Goal: Transaction & Acquisition: Register for event/course

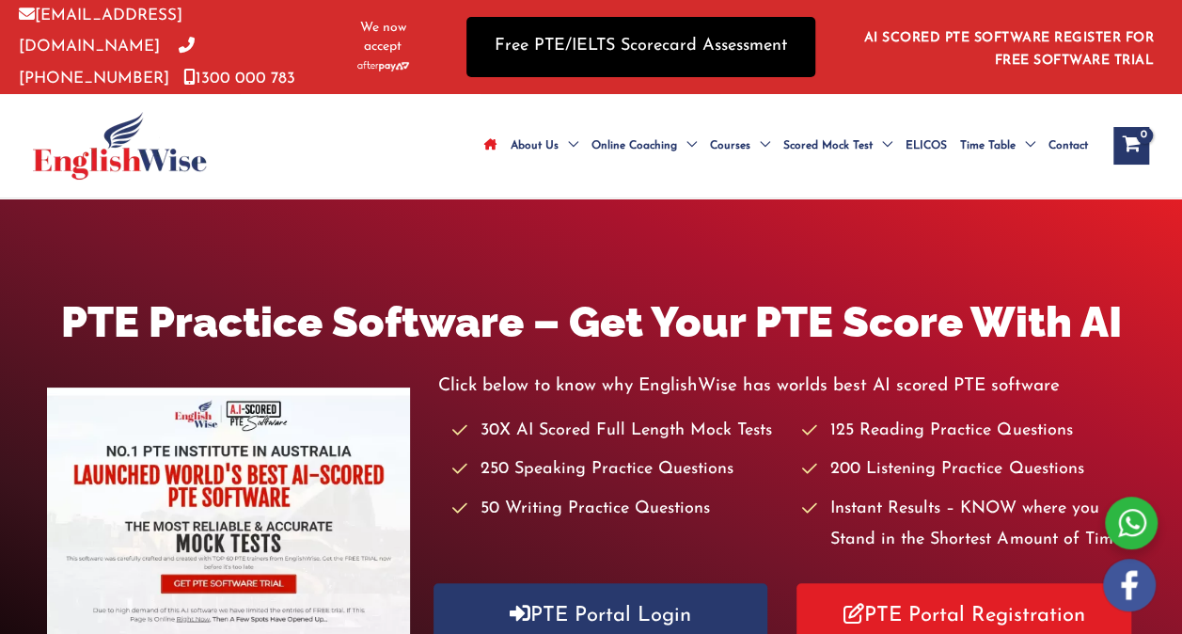
click at [672, 48] on link "Free PTE/IELTS Scorecard Assessment" at bounding box center [640, 46] width 349 height 59
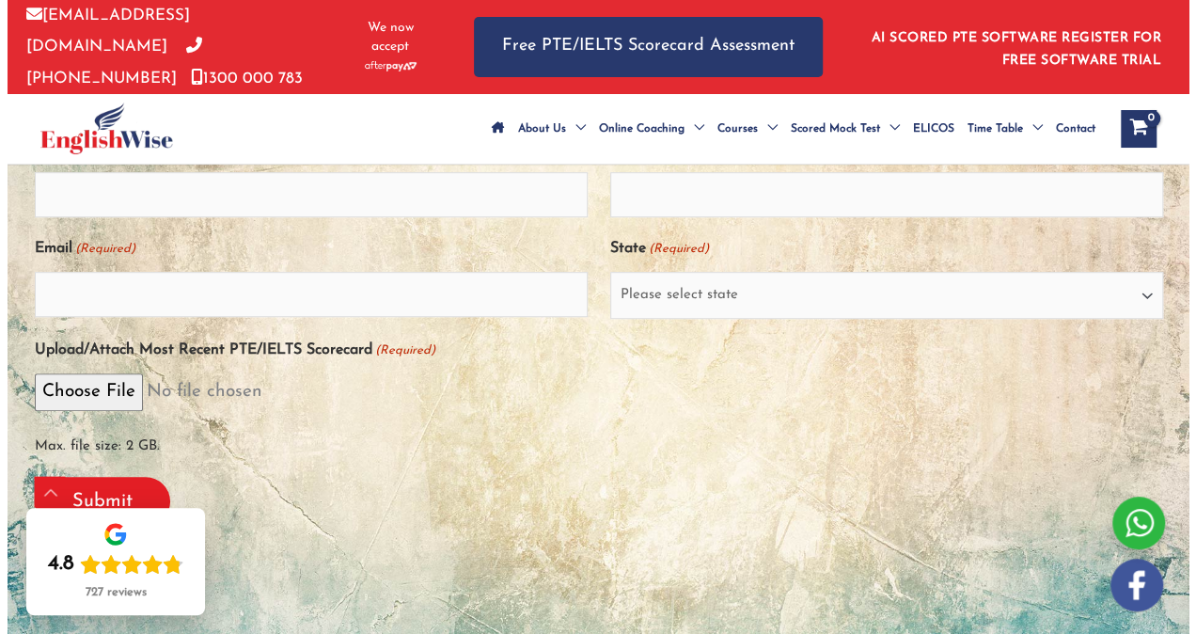
scroll to position [658, 0]
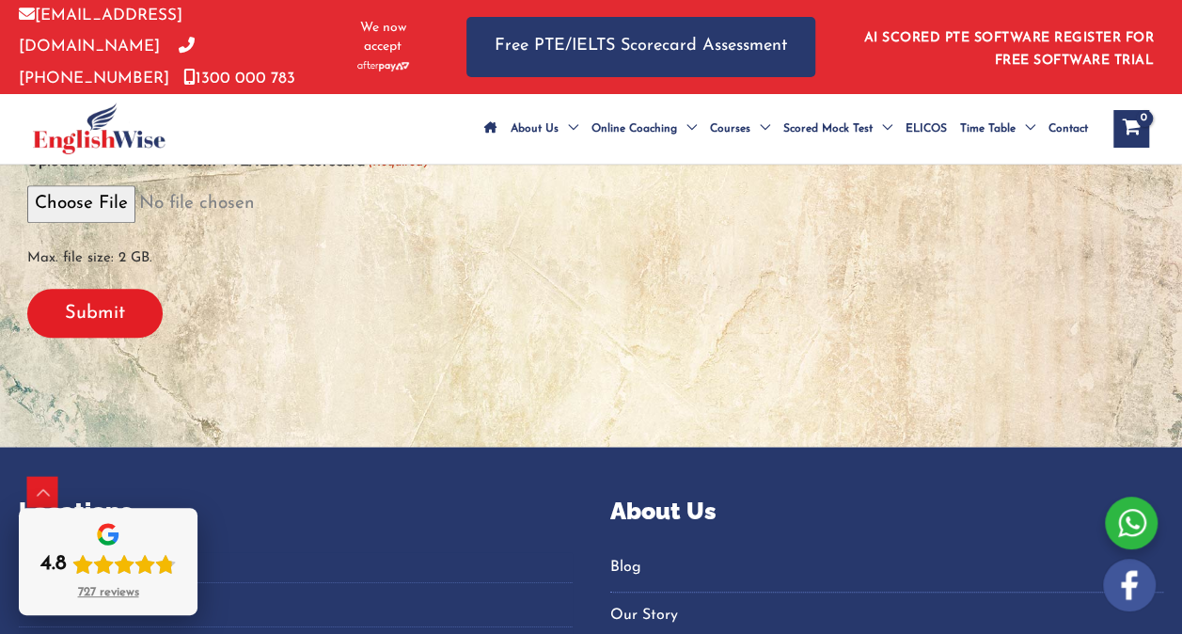
click at [126, 589] on div "727 reviews" at bounding box center [108, 592] width 61 height 15
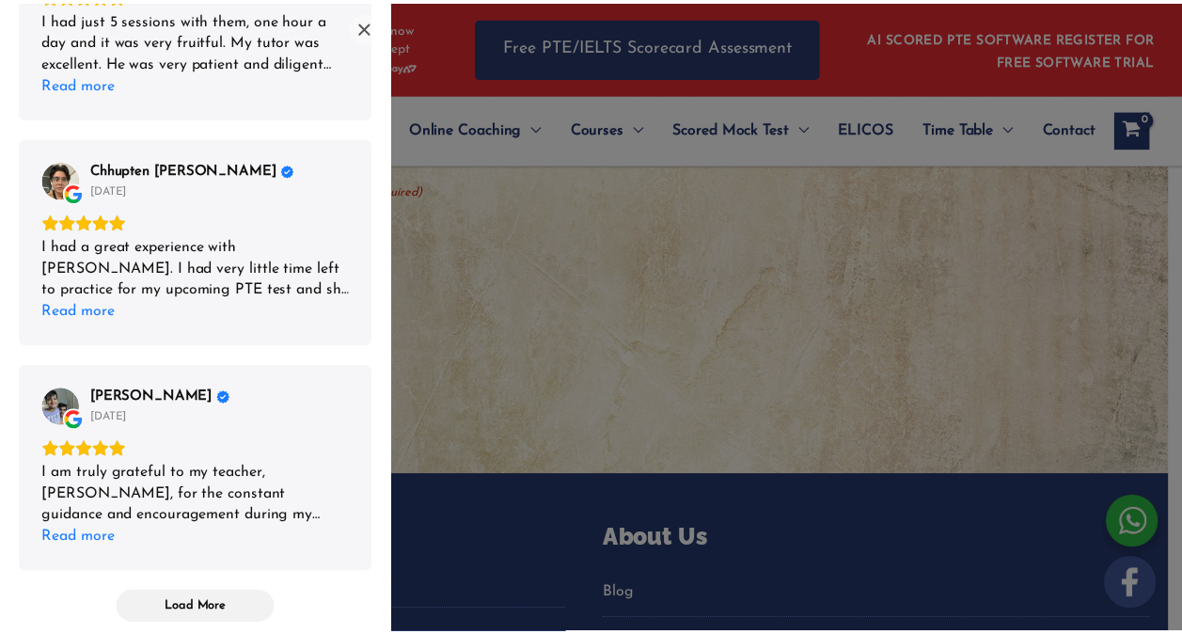
scroll to position [1466, 0]
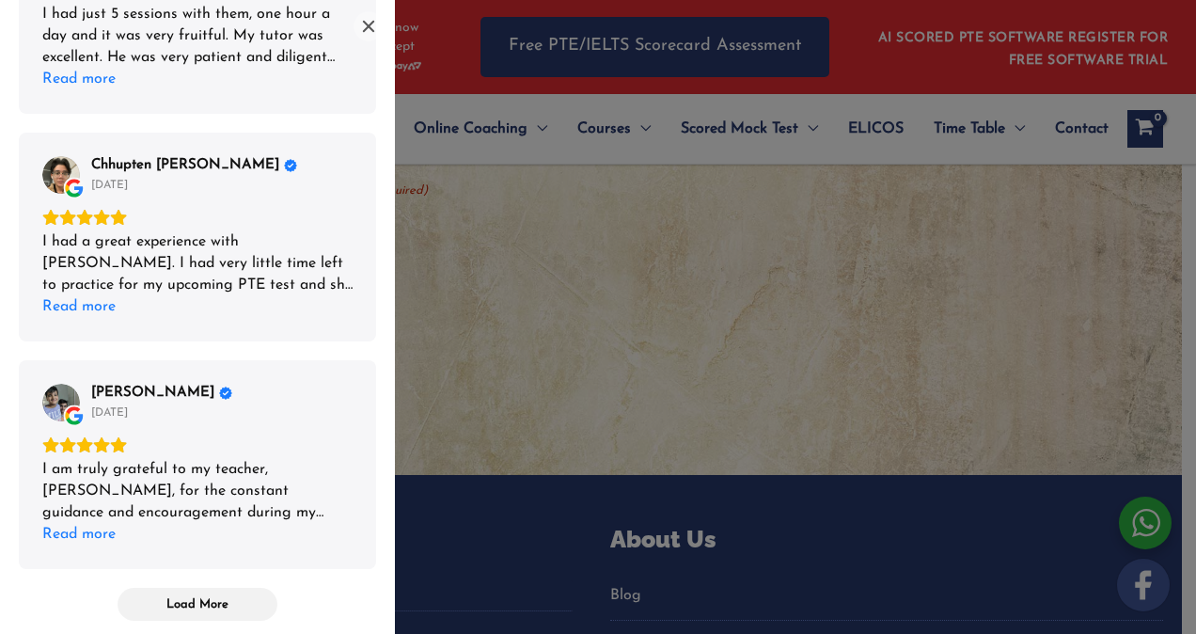
click at [555, 387] on div "List of reviews" at bounding box center [598, 317] width 1196 height 634
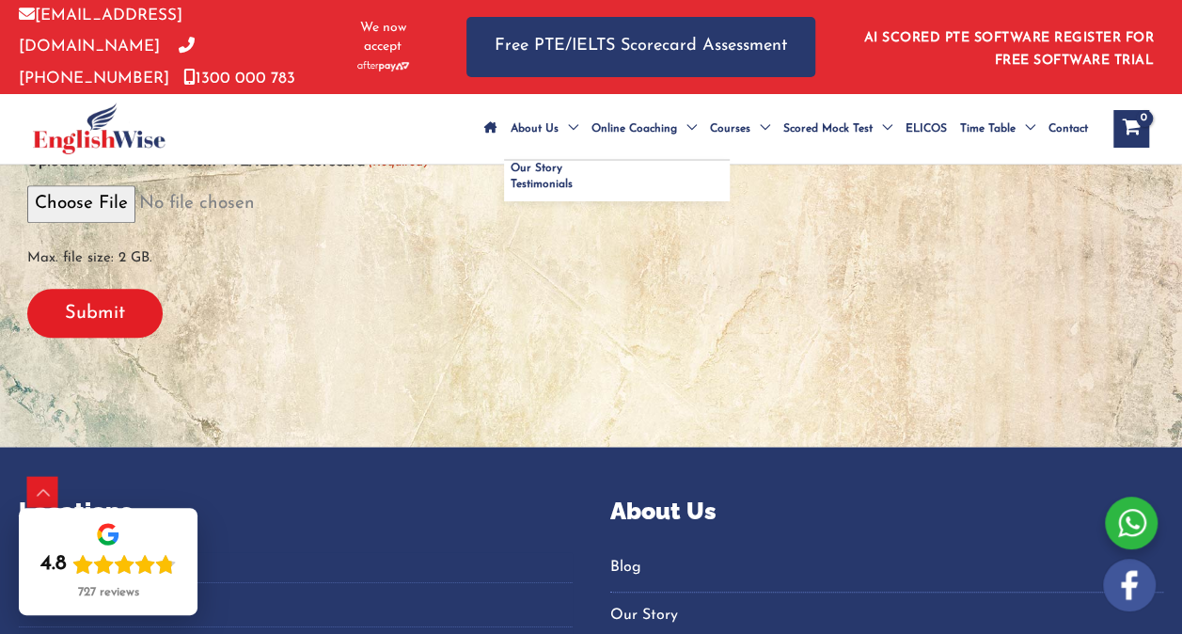
click at [511, 124] on span "About Us" at bounding box center [535, 129] width 48 height 66
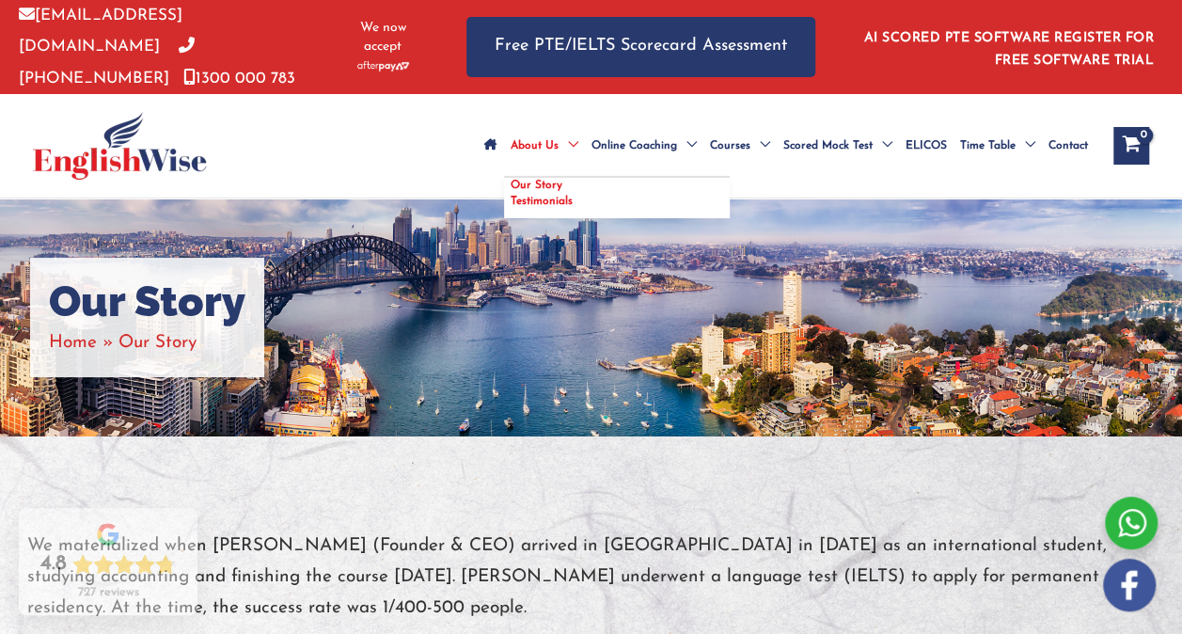
click at [511, 180] on span "Our Story" at bounding box center [537, 185] width 52 height 11
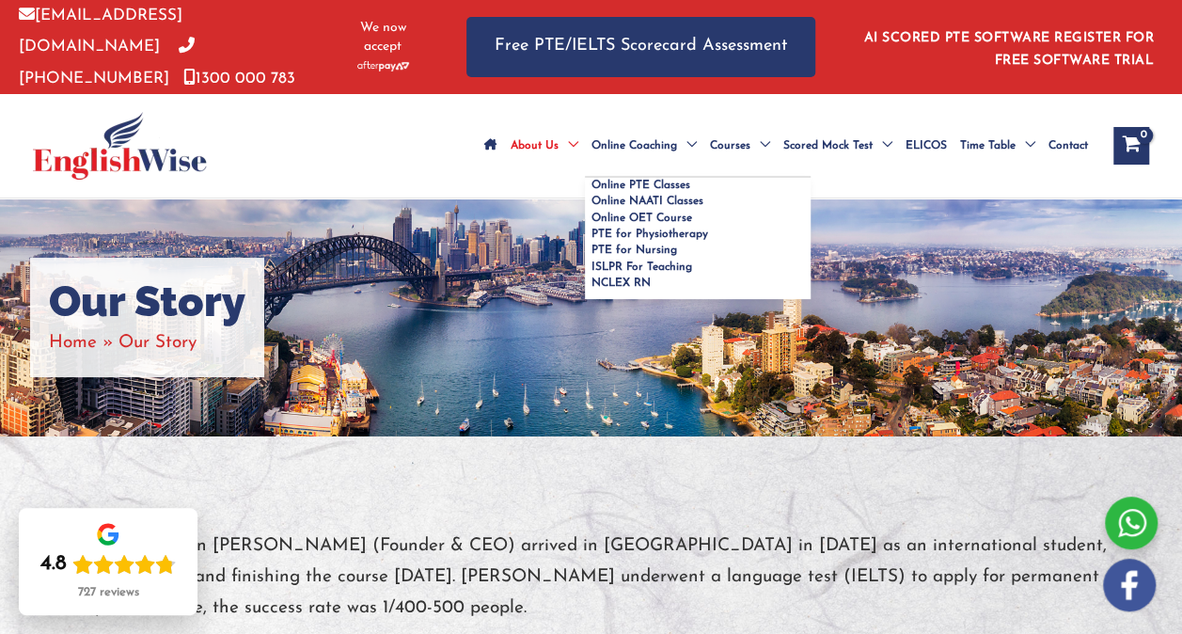
click at [591, 118] on span "Online Coaching" at bounding box center [634, 146] width 86 height 66
click at [591, 207] on span "Online NAATI Classes" at bounding box center [647, 201] width 112 height 11
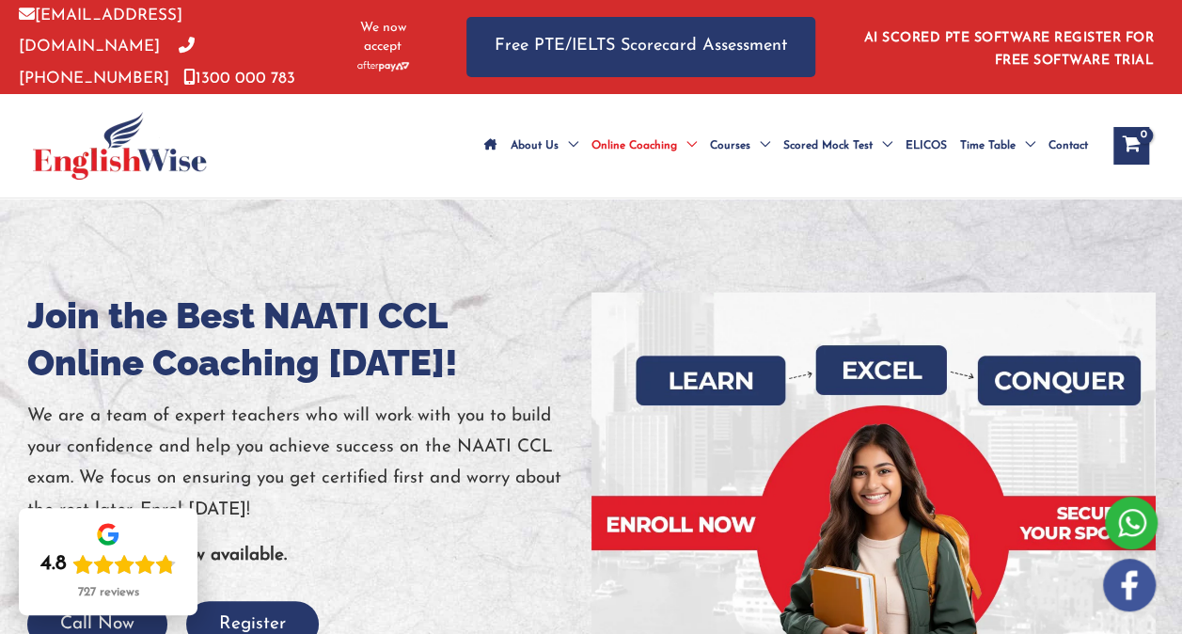
click at [1093, 52] on link "AI SCORED PTE SOFTWARE REGISTER FOR FREE SOFTWARE TRIAL" at bounding box center [1009, 49] width 291 height 37
click at [195, 39] on link "[PHONE_NUMBER]" at bounding box center [107, 62] width 176 height 47
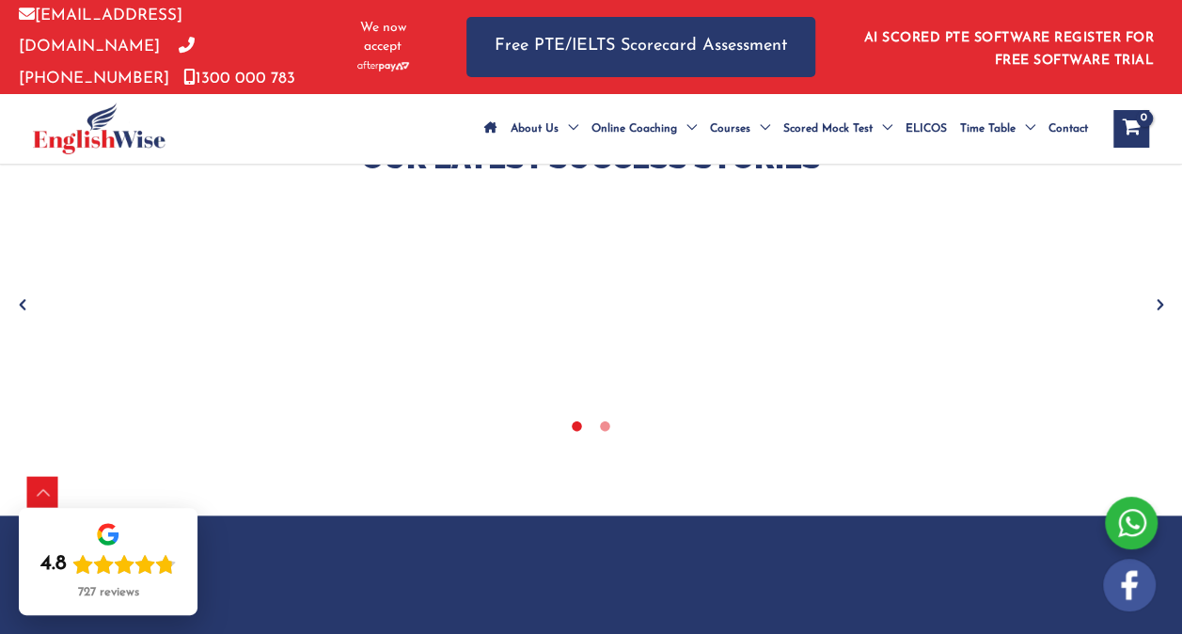
scroll to position [846, 0]
